Goal: Task Accomplishment & Management: Complete application form

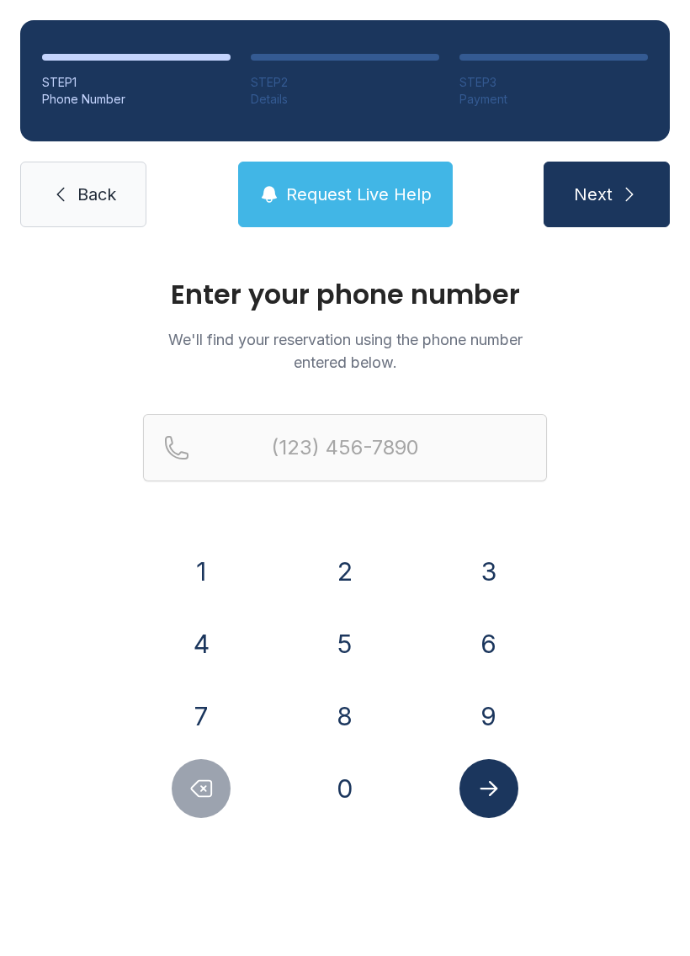
click at [332, 722] on button "8" at bounding box center [345, 716] width 59 height 59
click at [334, 546] on button "2" at bounding box center [345, 571] width 59 height 59
click at [351, 722] on button "8" at bounding box center [345, 716] width 59 height 59
click at [203, 649] on button "4" at bounding box center [201, 643] width 59 height 59
click at [205, 547] on button "1" at bounding box center [201, 571] width 59 height 59
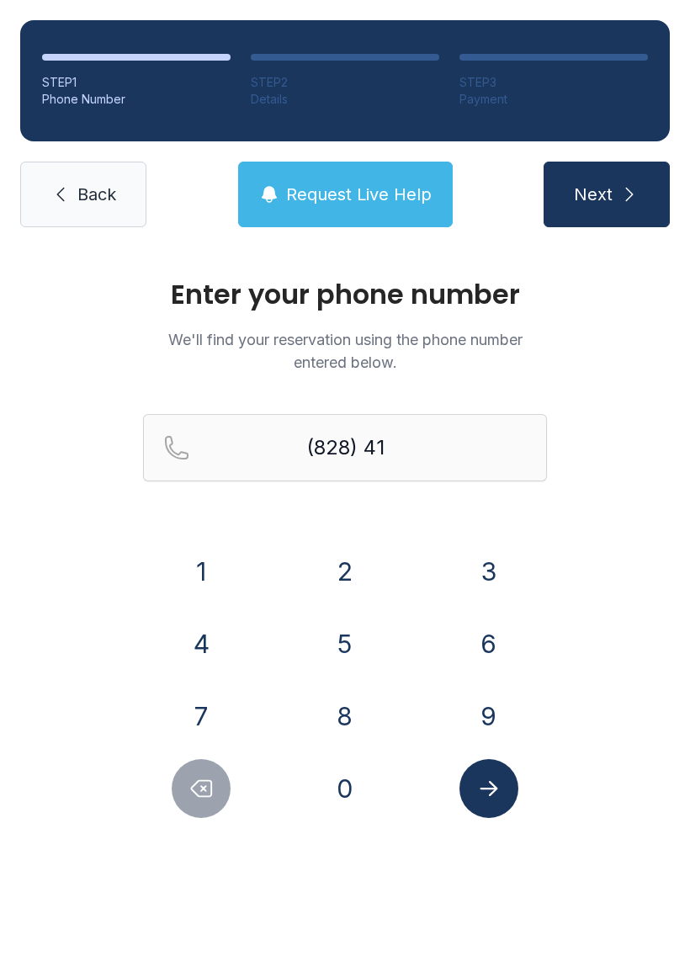
click at [202, 745] on button "7" at bounding box center [201, 716] width 59 height 59
click at [196, 563] on button "1" at bounding box center [201, 571] width 59 height 59
click at [477, 716] on button "9" at bounding box center [489, 716] width 59 height 59
click at [184, 567] on button "1" at bounding box center [201, 571] width 59 height 59
click at [344, 723] on button "8" at bounding box center [345, 716] width 59 height 59
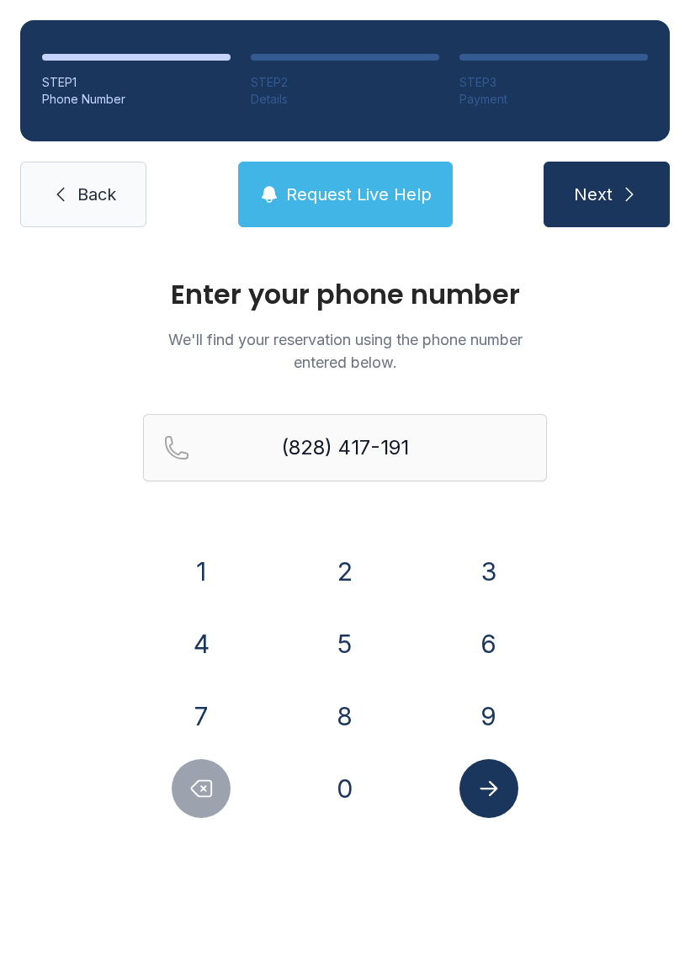
type input "[PHONE_NUMBER]"
click at [496, 784] on icon "Submit lookup form" at bounding box center [488, 788] width 25 height 25
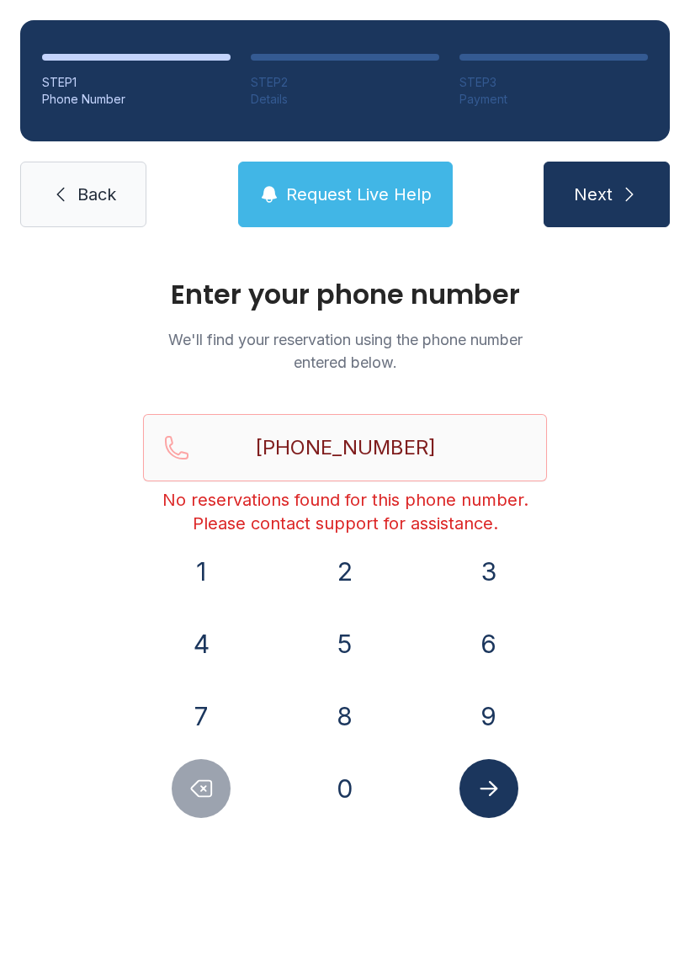
click at [387, 192] on span "Request Live Help" at bounding box center [359, 195] width 146 height 24
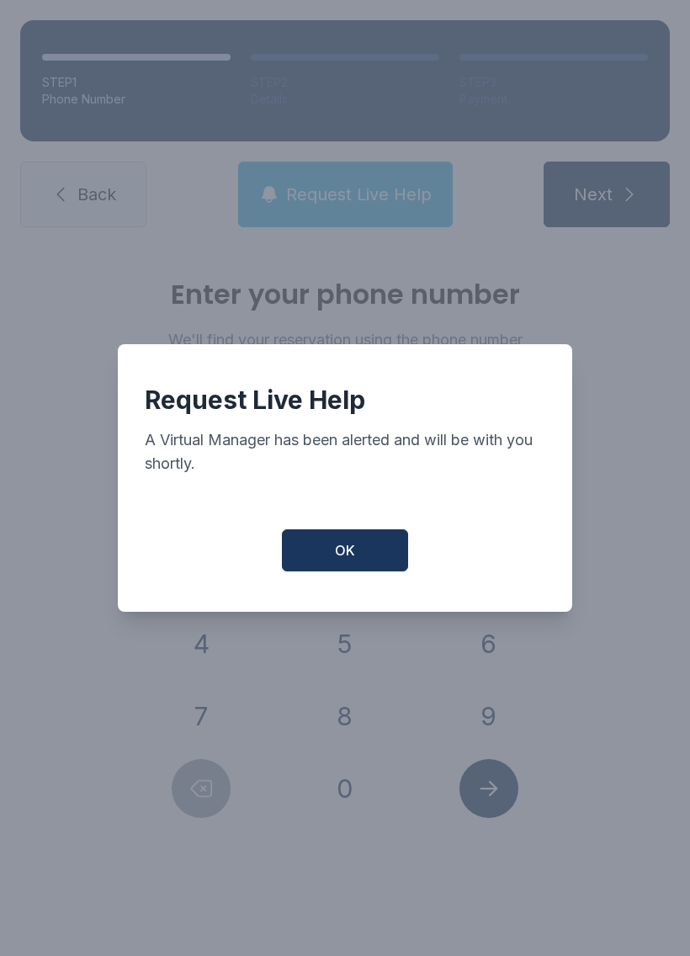
click at [364, 570] on button "OK" at bounding box center [345, 550] width 126 height 42
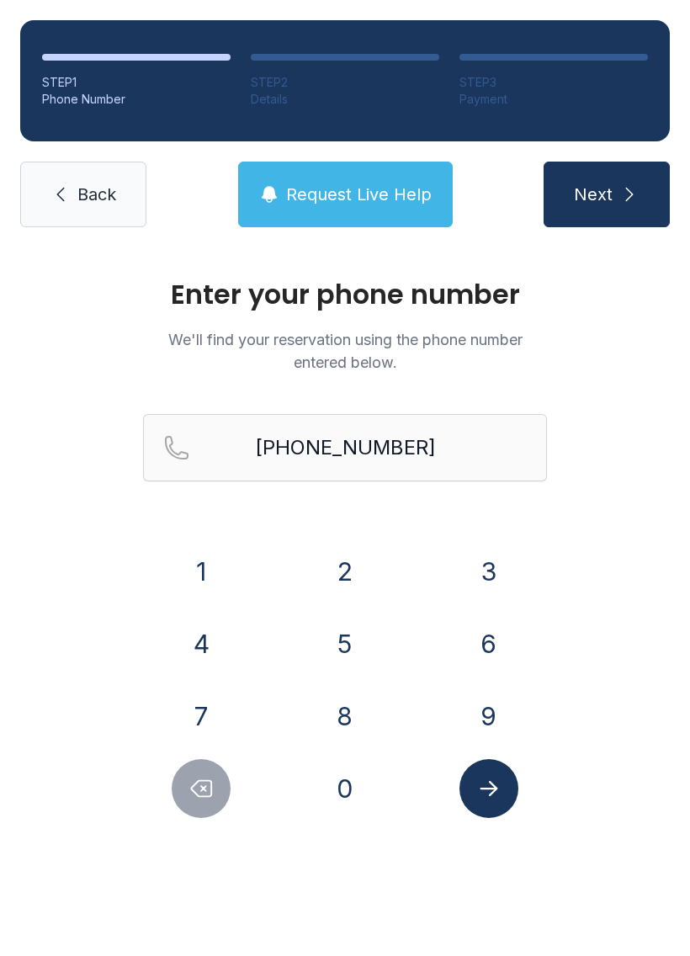
click at [76, 206] on link "Back" at bounding box center [83, 195] width 126 height 66
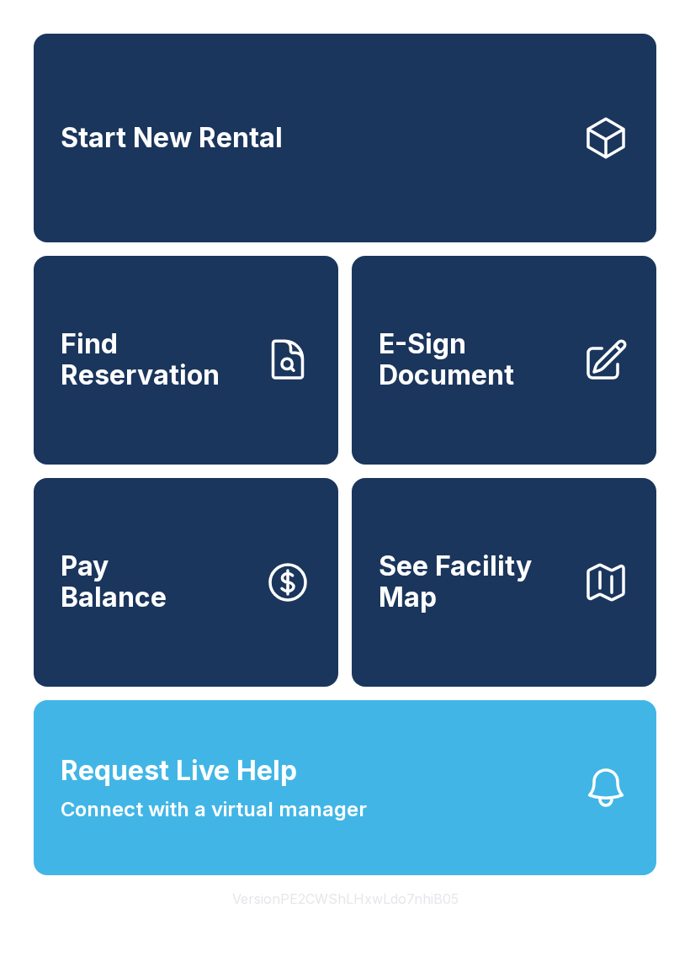
click at [281, 412] on link "Find Reservation" at bounding box center [186, 360] width 305 height 209
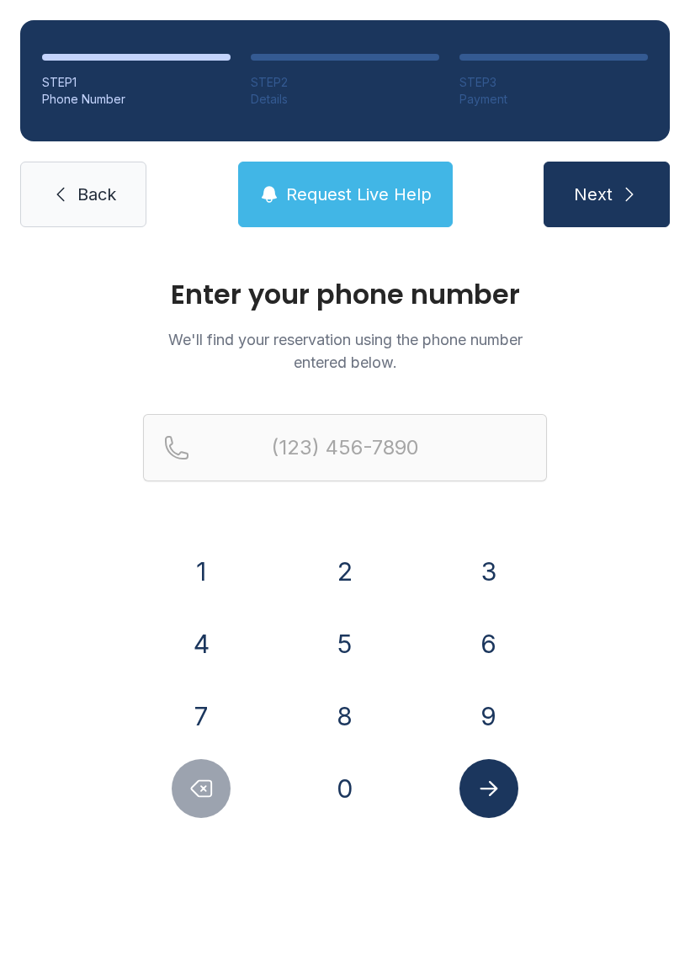
click at [612, 172] on button "Next" at bounding box center [607, 195] width 126 height 66
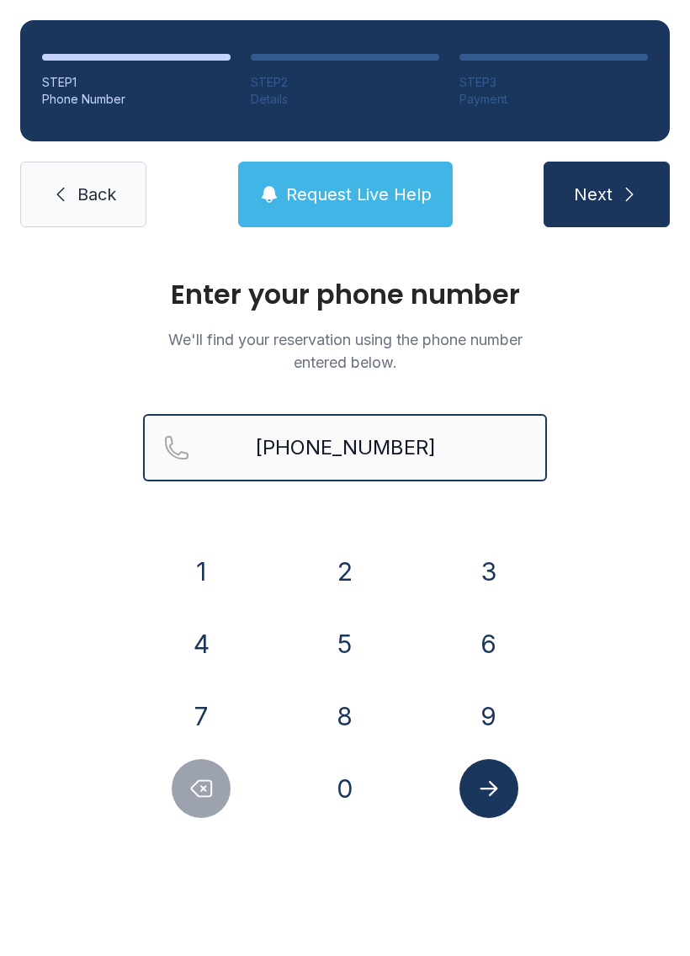
click at [606, 194] on button "Next" at bounding box center [607, 195] width 126 height 66
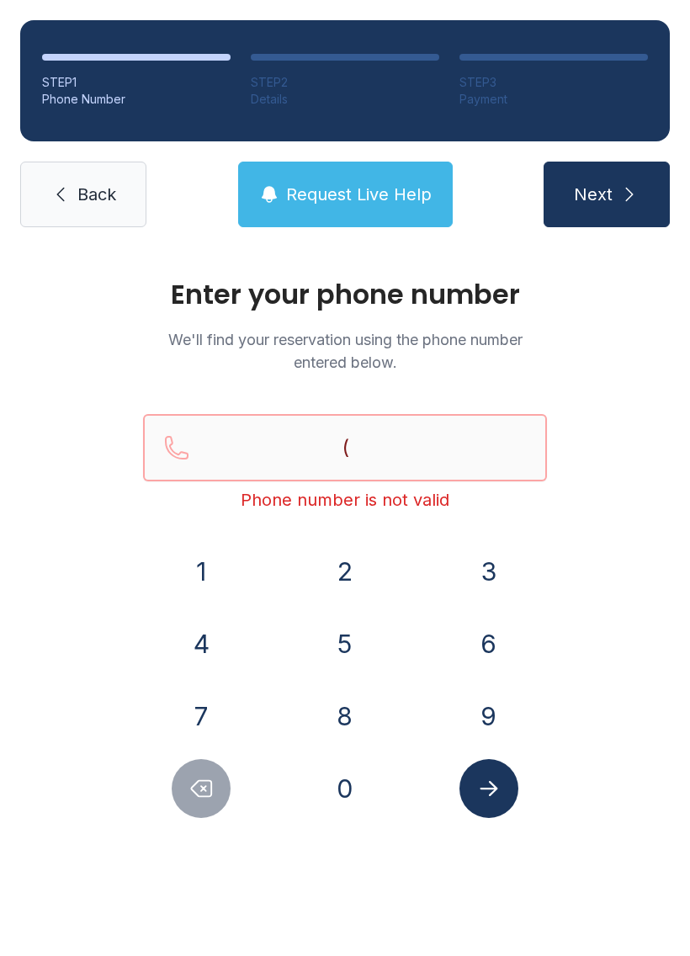
type input "("
click at [376, 201] on span "Request Live Help" at bounding box center [359, 195] width 146 height 24
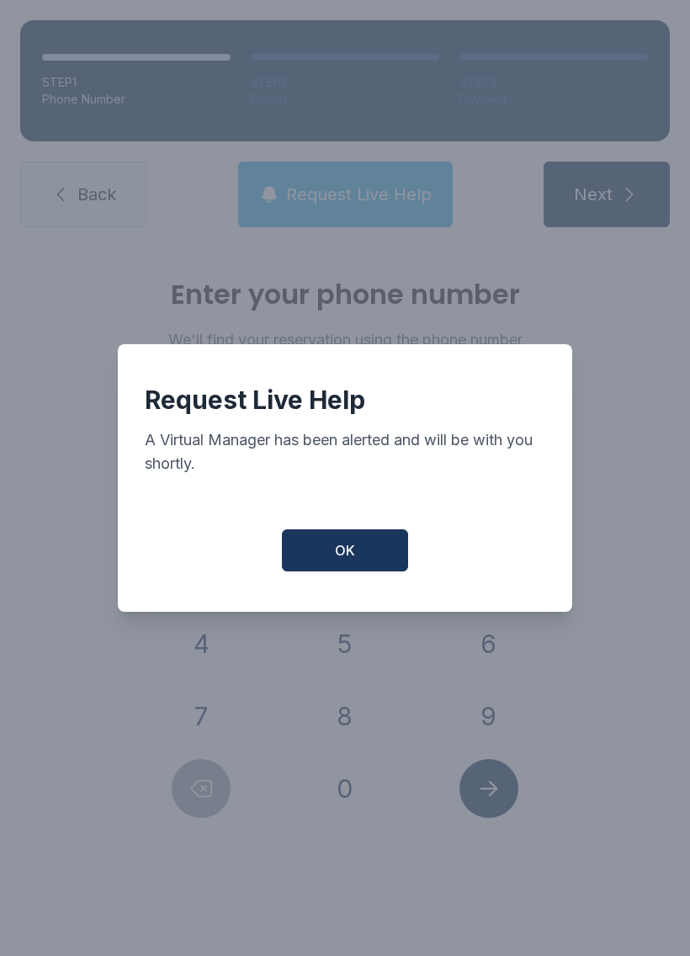
click at [366, 557] on button "OK" at bounding box center [345, 550] width 126 height 42
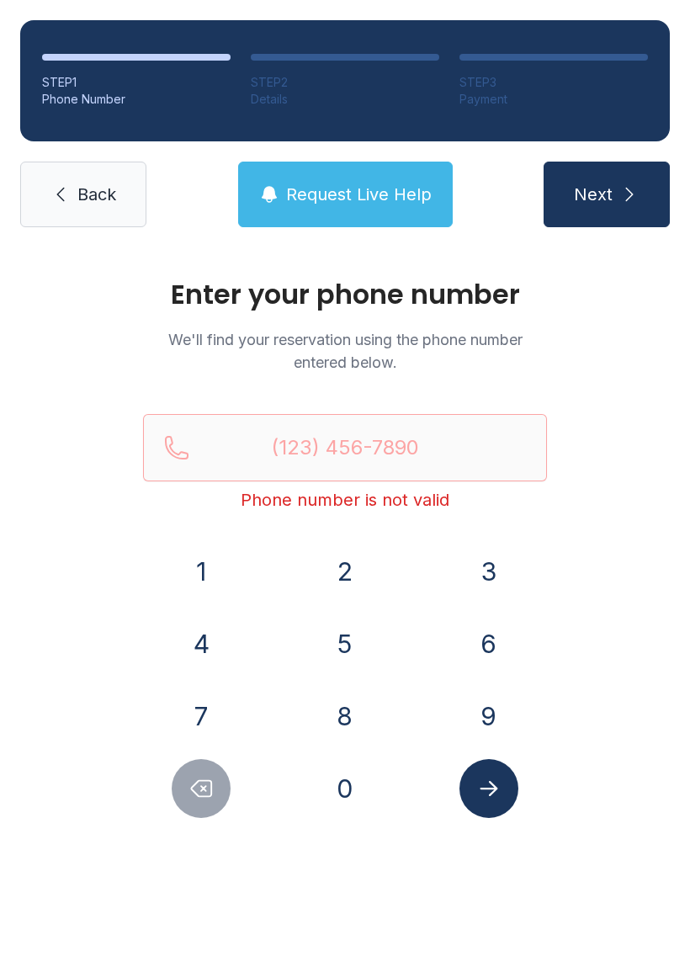
click at [82, 191] on span "Back" at bounding box center [96, 195] width 39 height 24
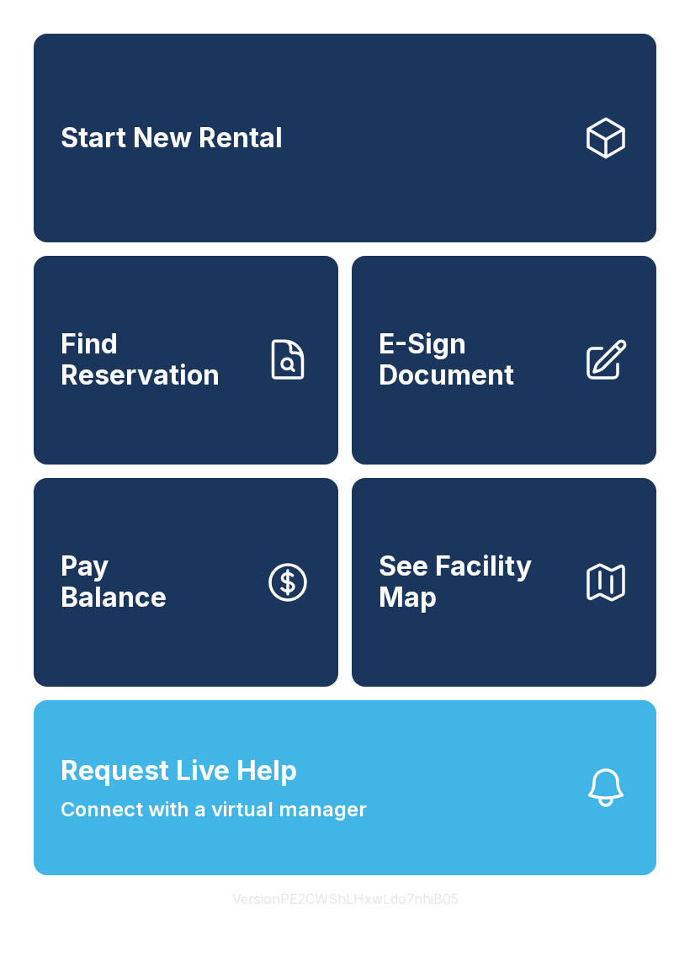
click at [572, 180] on link "Start New Rental" at bounding box center [345, 138] width 623 height 209
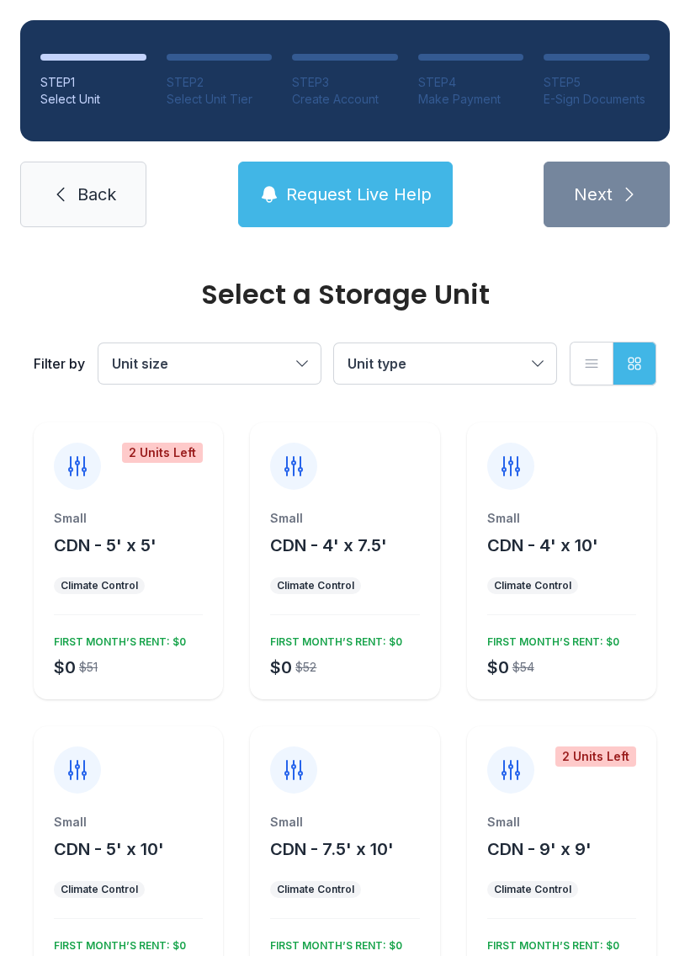
click at [94, 218] on link "Back" at bounding box center [83, 195] width 126 height 66
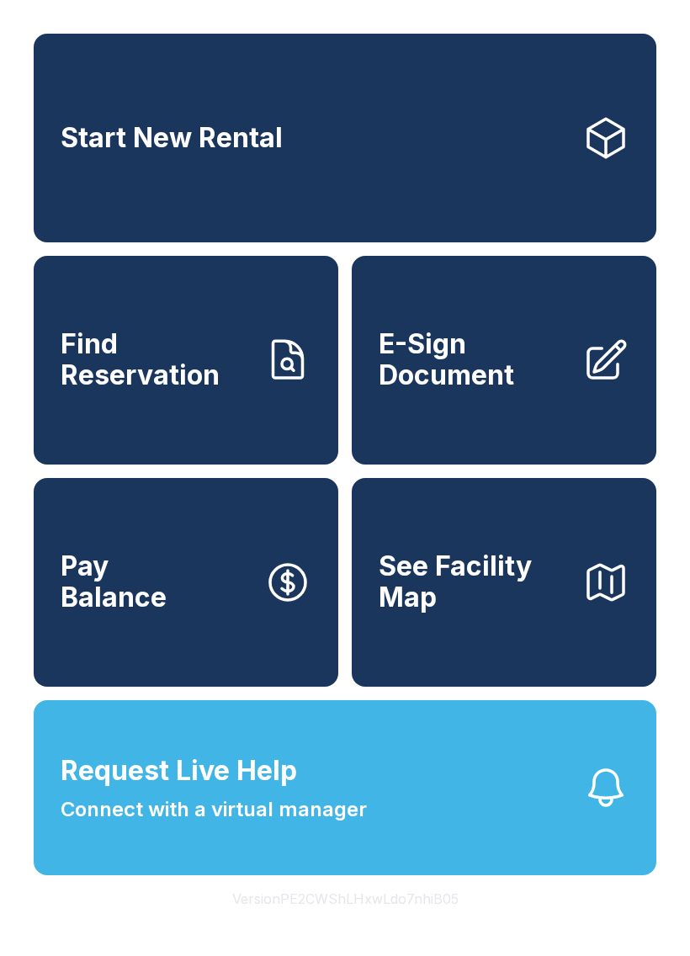
click at [630, 875] on button "Request Live Help Connect with a virtual manager" at bounding box center [345, 787] width 623 height 175
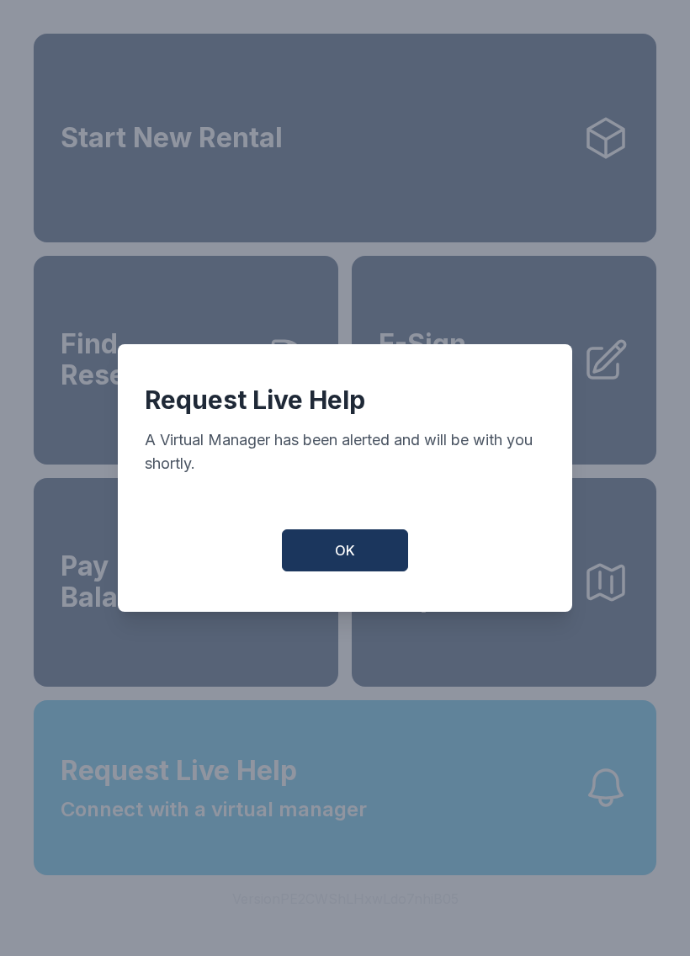
click at [382, 561] on button "OK" at bounding box center [345, 550] width 126 height 42
